Goal: Task Accomplishment & Management: Use online tool/utility

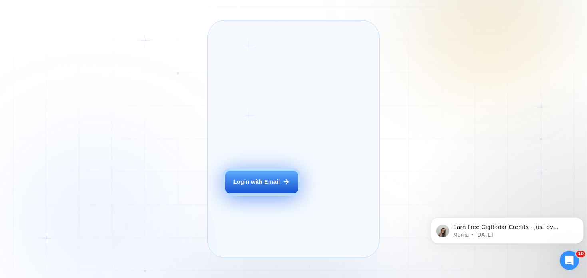
click at [269, 189] on button "Login with Email" at bounding box center [261, 182] width 73 height 23
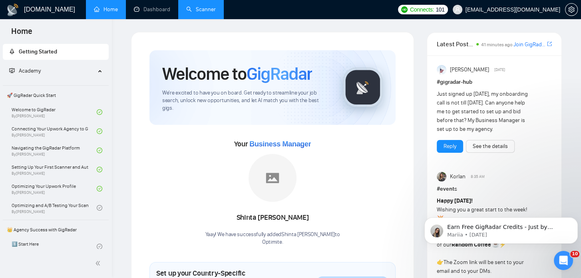
click at [194, 9] on link "Scanner" at bounding box center [201, 9] width 30 height 7
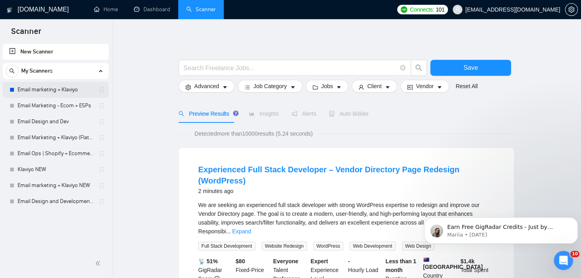
click at [69, 91] on link "Email marketing + Klaviyo" at bounding box center [56, 90] width 76 height 16
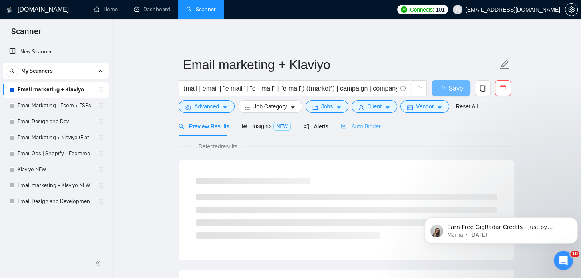
click at [362, 131] on div "Auto Bidder" at bounding box center [361, 126] width 40 height 19
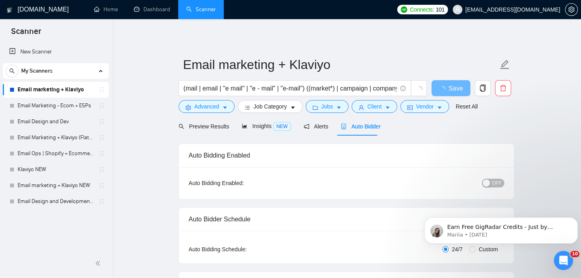
checkbox input "true"
